Goal: Task Accomplishment & Management: Complete application form

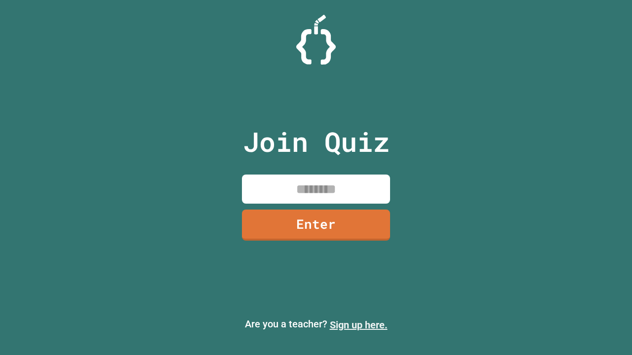
click at [358, 325] on link "Sign up here." at bounding box center [359, 325] width 58 height 12
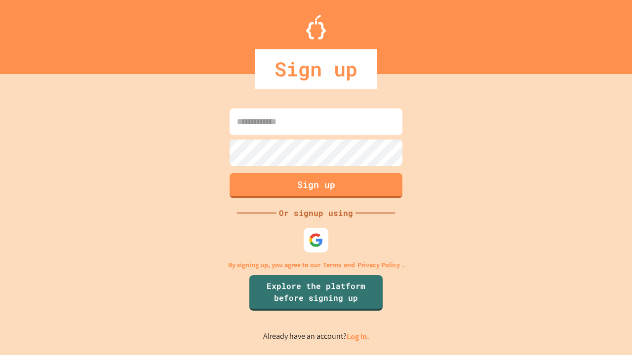
click at [358, 337] on link "Log in." at bounding box center [358, 337] width 23 height 10
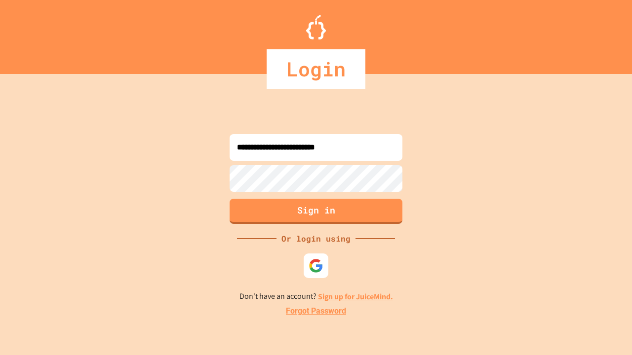
type input "**********"
